Goal: Transaction & Acquisition: Purchase product/service

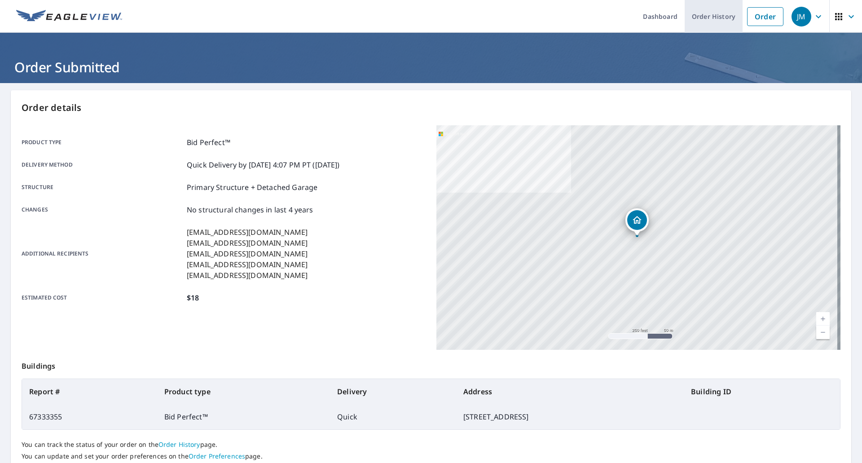
click at [750, 13] on link "Order" at bounding box center [765, 16] width 36 height 19
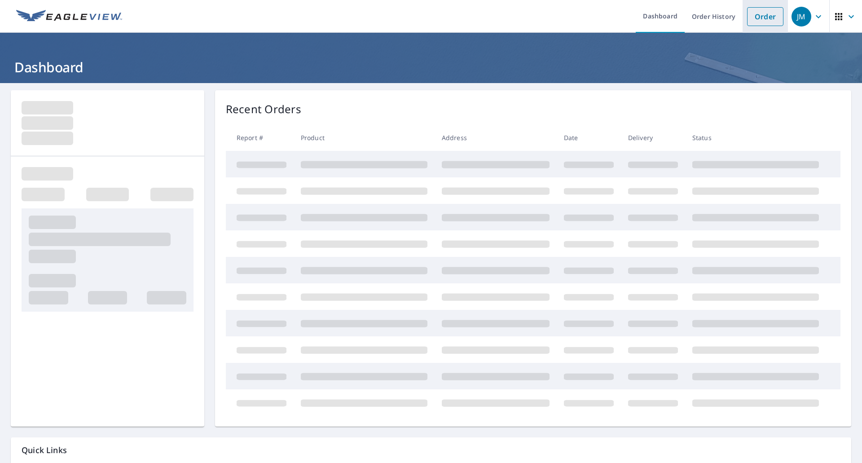
click at [768, 15] on link "Order" at bounding box center [765, 16] width 36 height 19
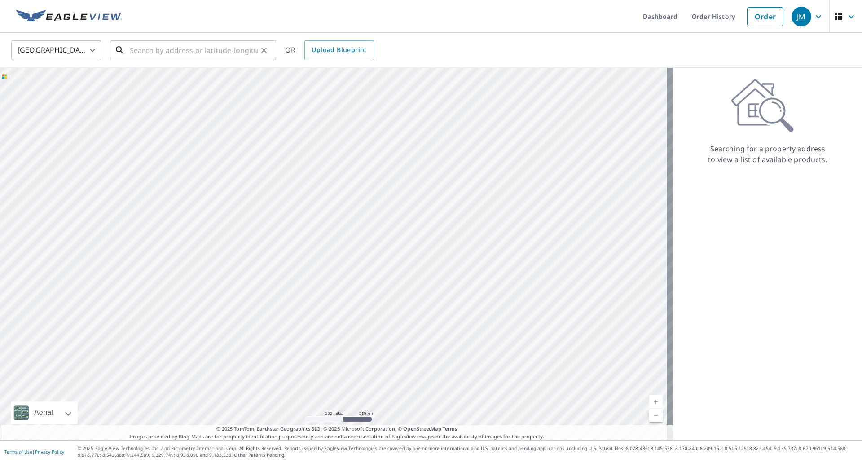
click at [219, 48] on input "text" at bounding box center [194, 50] width 128 height 25
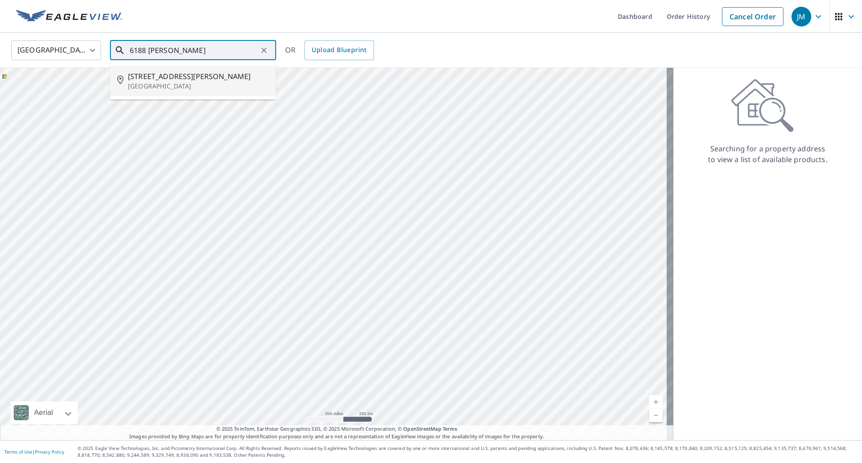
click at [184, 79] on span "[STREET_ADDRESS][PERSON_NAME]" at bounding box center [198, 76] width 141 height 11
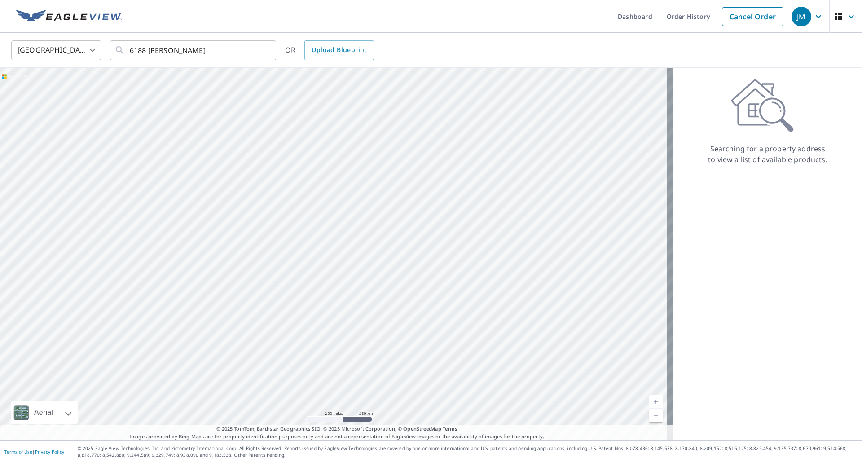
type input "[STREET_ADDRESS][PERSON_NAME]"
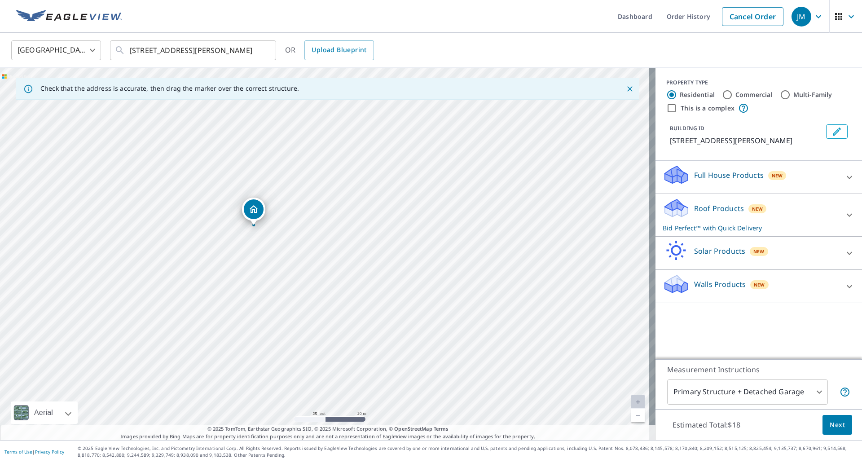
click at [823, 418] on button "Next" at bounding box center [837, 425] width 30 height 20
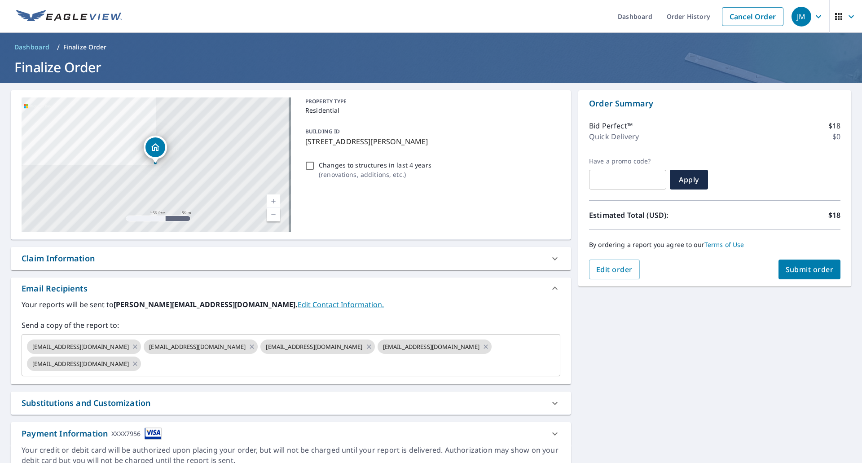
click at [54, 259] on div "Claim Information" at bounding box center [58, 258] width 73 height 12
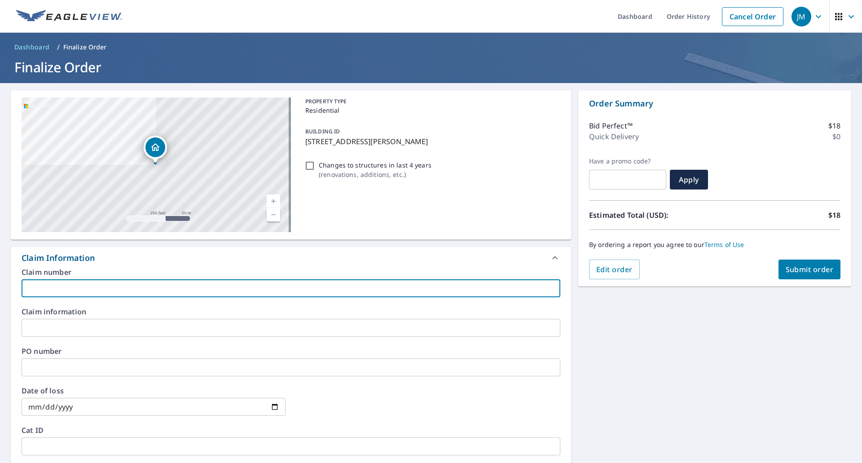
click at [60, 291] on input "text" at bounding box center [291, 288] width 539 height 18
type input "Scalgioni EV"
click at [798, 275] on button "Submit order" at bounding box center [809, 269] width 62 height 20
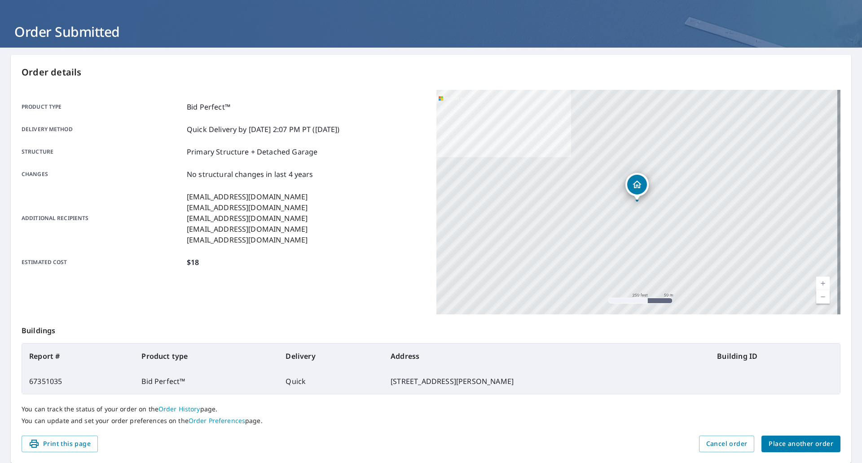
scroll to position [66, 0]
